Goal: Check status

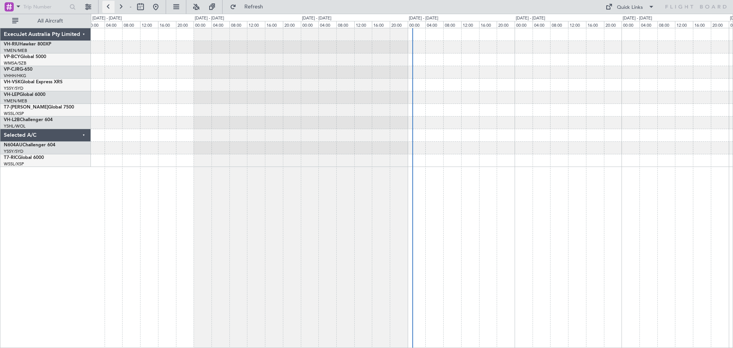
click at [104, 6] on button at bounding box center [108, 7] width 12 height 12
click at [107, 5] on button at bounding box center [108, 7] width 12 height 12
click at [108, 2] on button at bounding box center [108, 7] width 12 height 12
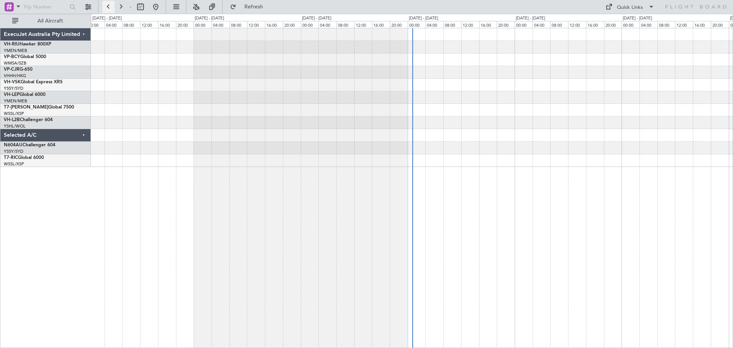
click at [107, 6] on button at bounding box center [108, 7] width 12 height 12
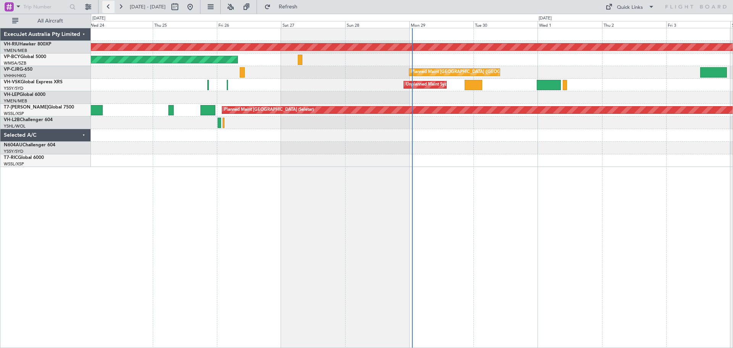
click at [110, 9] on button at bounding box center [108, 7] width 12 height 12
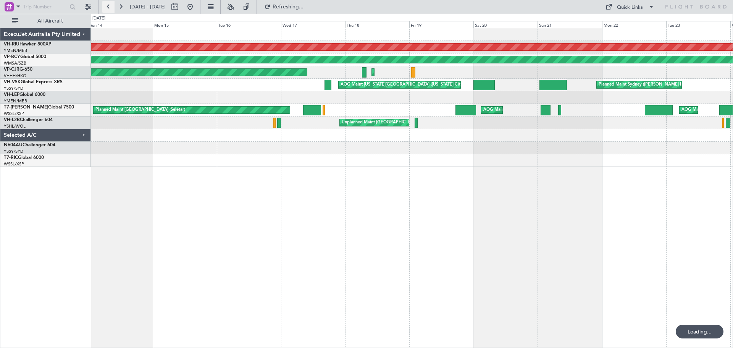
click at [110, 9] on button at bounding box center [108, 7] width 12 height 12
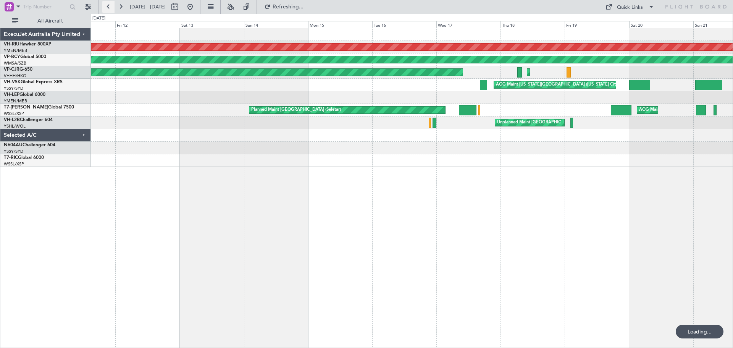
click at [110, 9] on button at bounding box center [108, 7] width 12 height 12
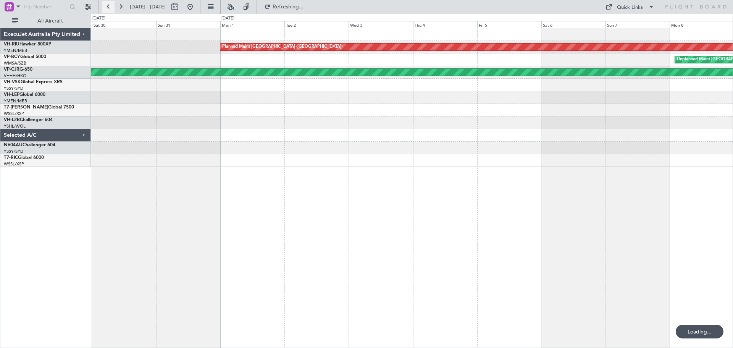
click at [110, 9] on button at bounding box center [108, 7] width 12 height 12
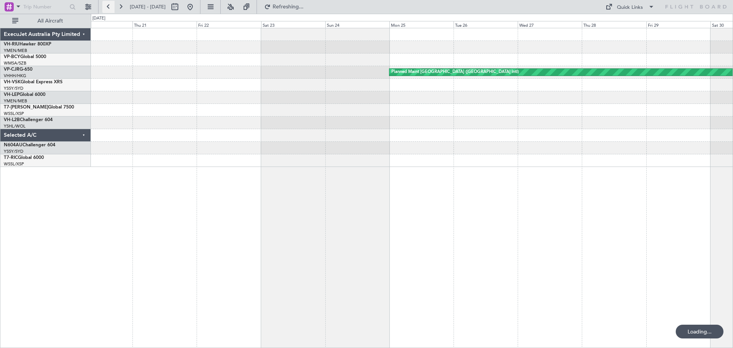
click at [110, 9] on button at bounding box center [108, 7] width 12 height 12
